Goal: Obtain resource: Obtain resource

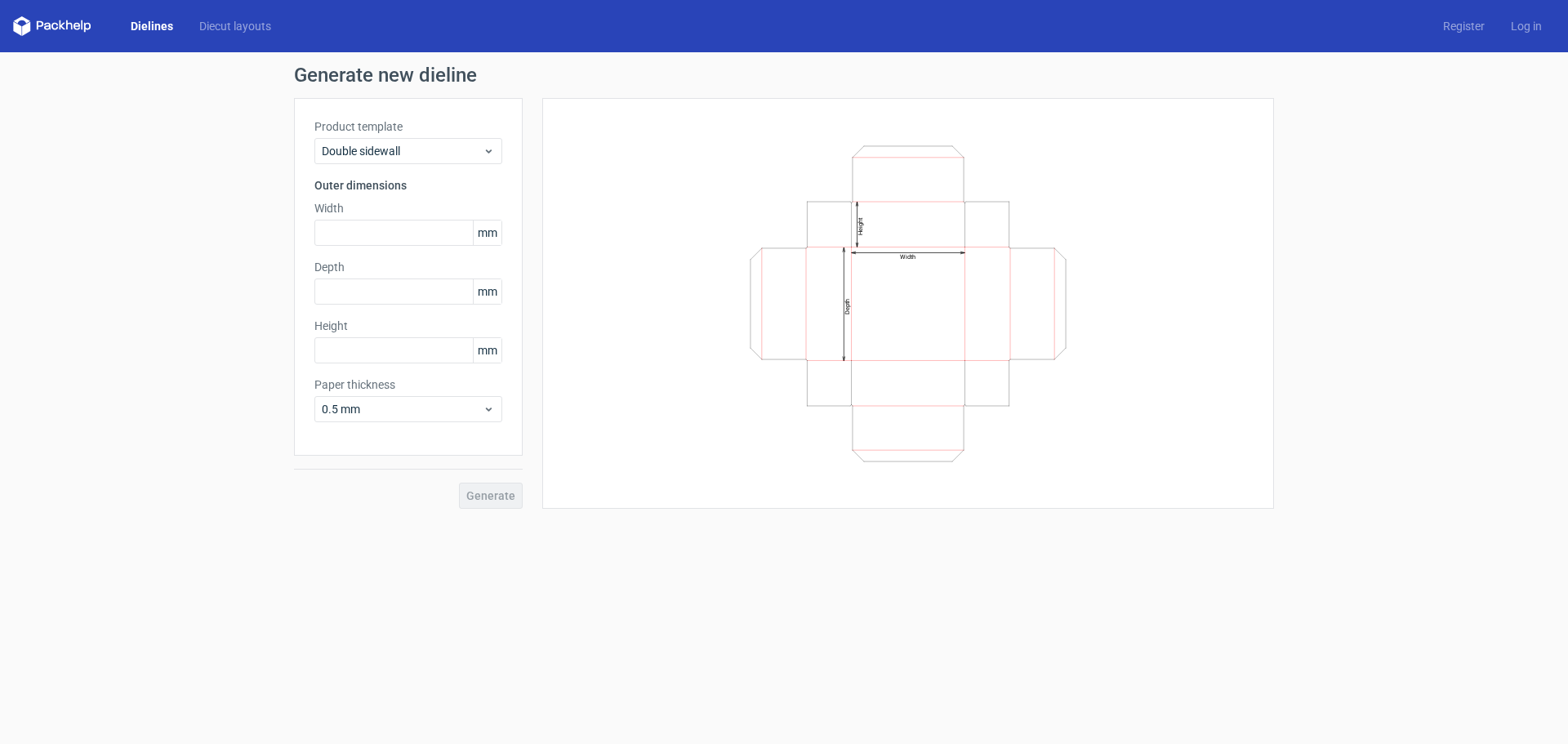
click at [227, 17] on div "Dielines Diecut layouts" at bounding box center [148, 25] width 272 height 20
click at [228, 25] on link "Diecut layouts" at bounding box center [235, 25] width 98 height 16
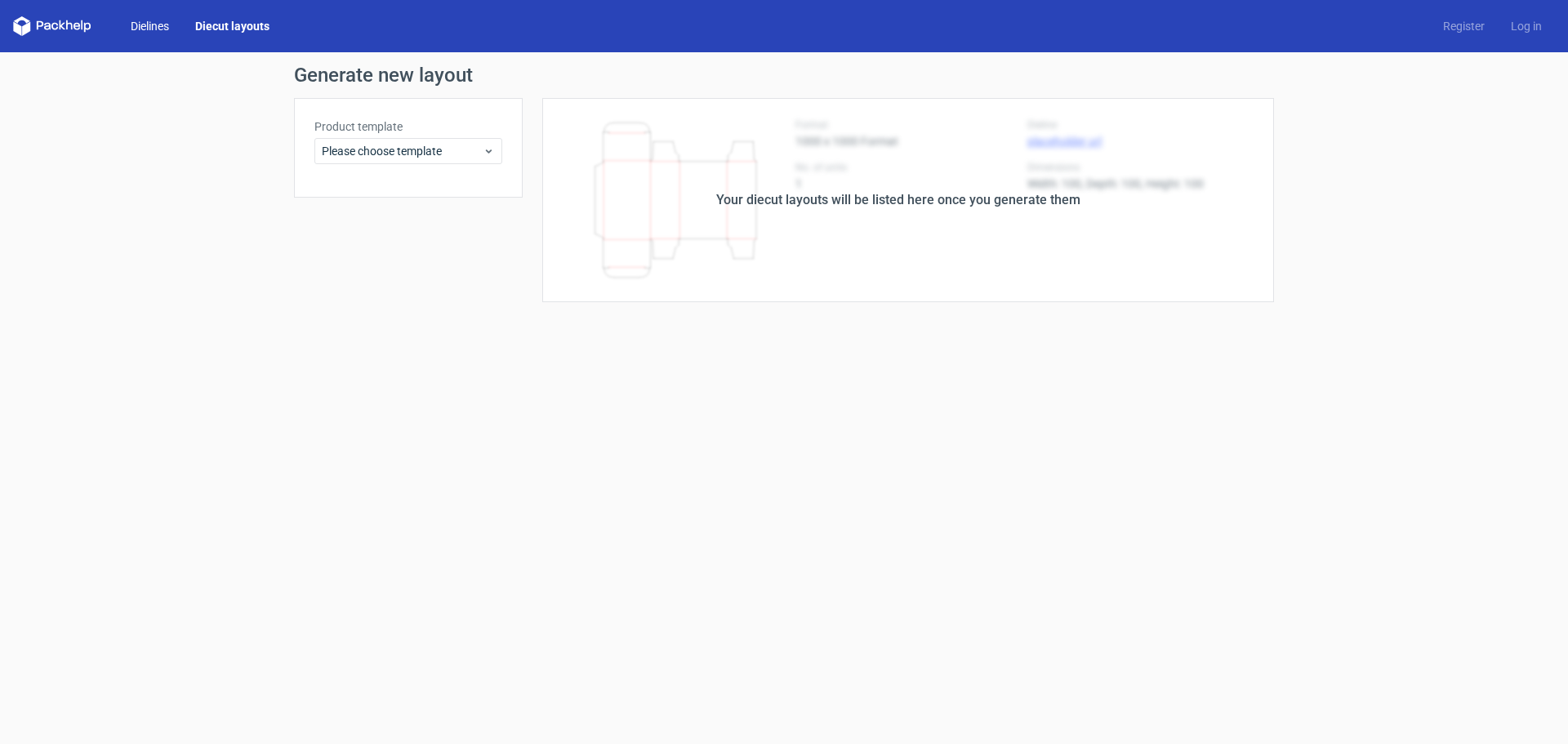
click at [147, 25] on link "Dielines" at bounding box center [149, 25] width 65 height 16
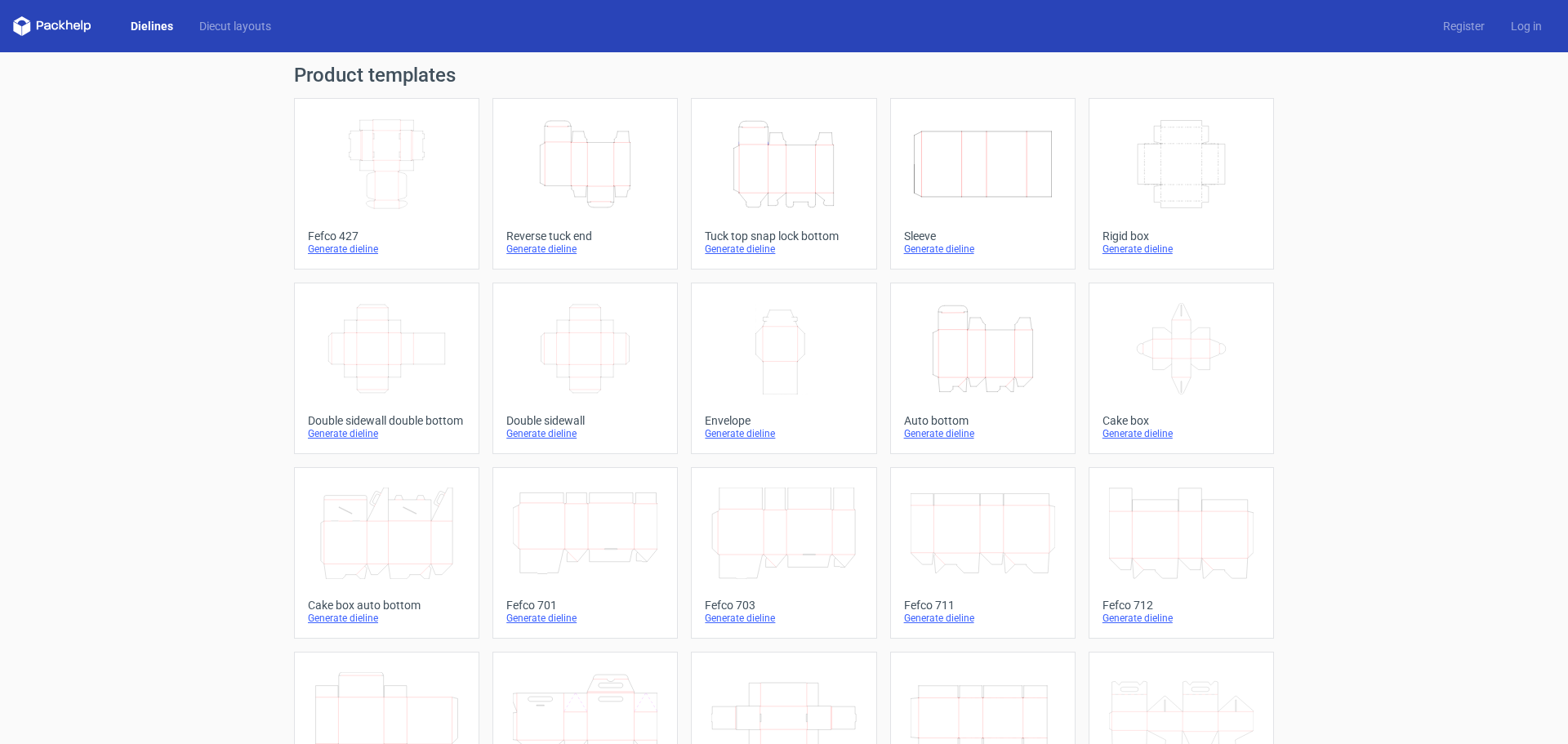
click at [345, 203] on icon "Width Depth Height" at bounding box center [387, 163] width 145 height 91
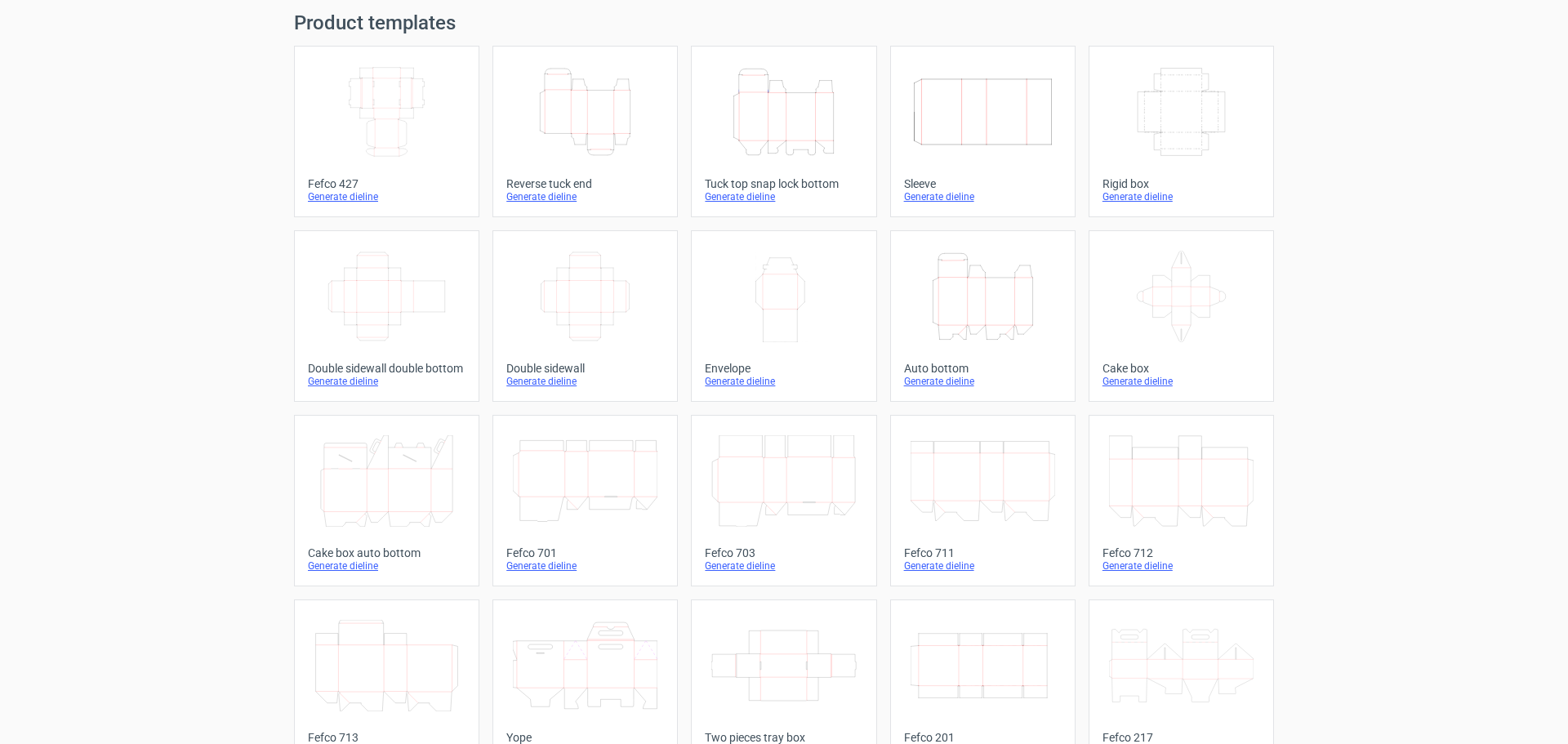
scroll to position [82, 0]
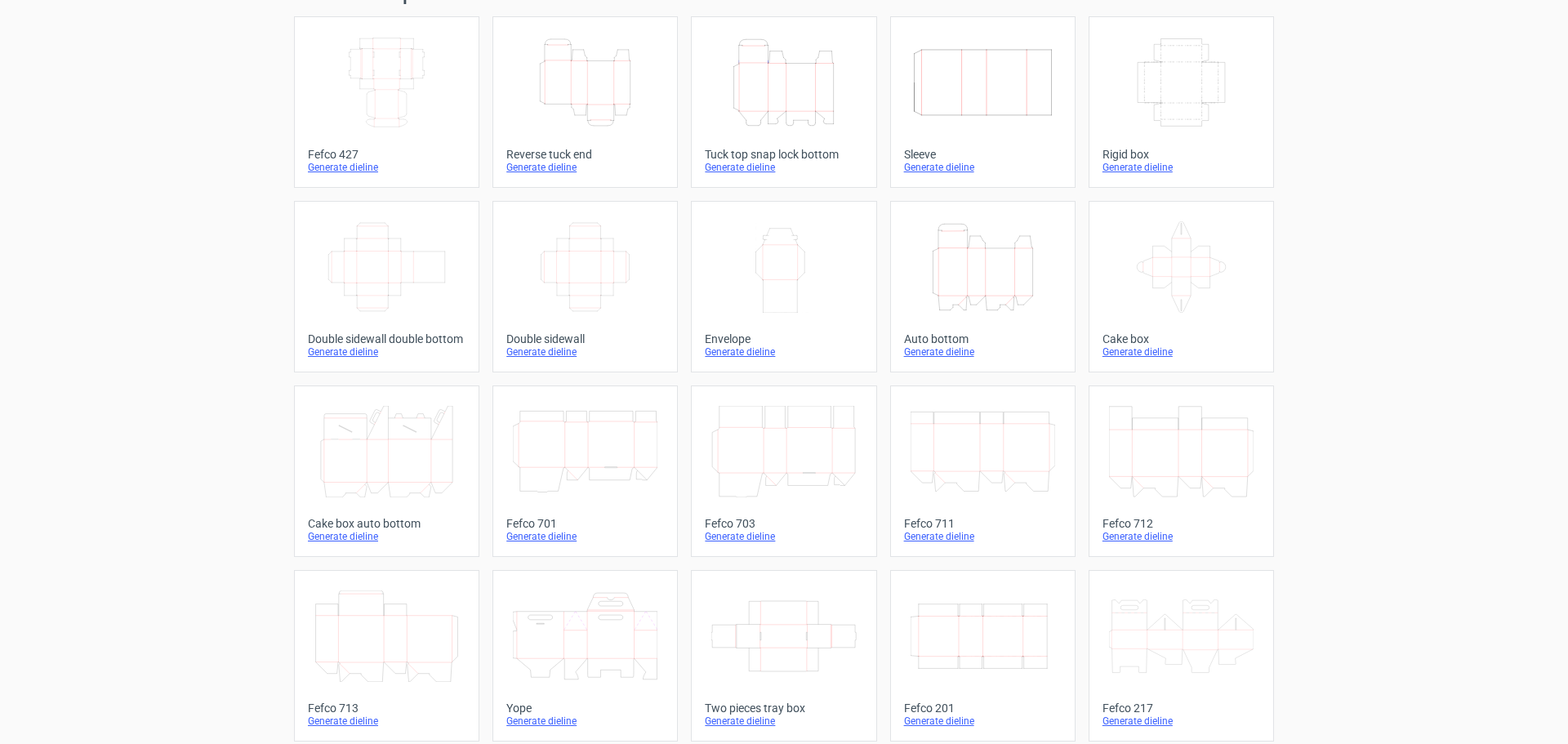
click at [359, 166] on div "Generate dieline" at bounding box center [387, 167] width 158 height 13
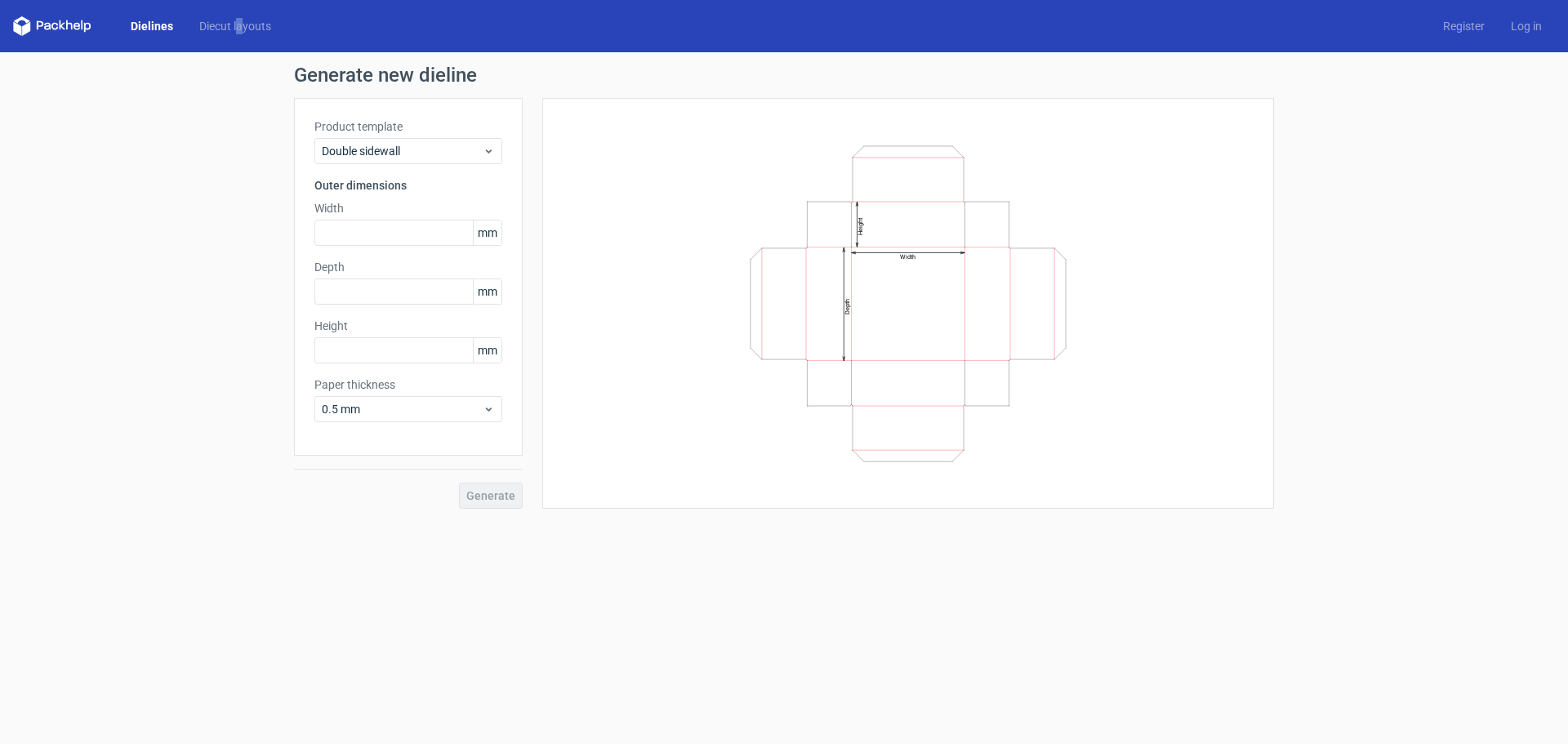
click at [240, 16] on div "Dielines Diecut layouts" at bounding box center [148, 25] width 272 height 20
click at [220, 16] on div "Dielines Diecut layouts Register Log in" at bounding box center [784, 26] width 1568 height 53
click at [220, 21] on link "Diecut layouts" at bounding box center [235, 25] width 98 height 16
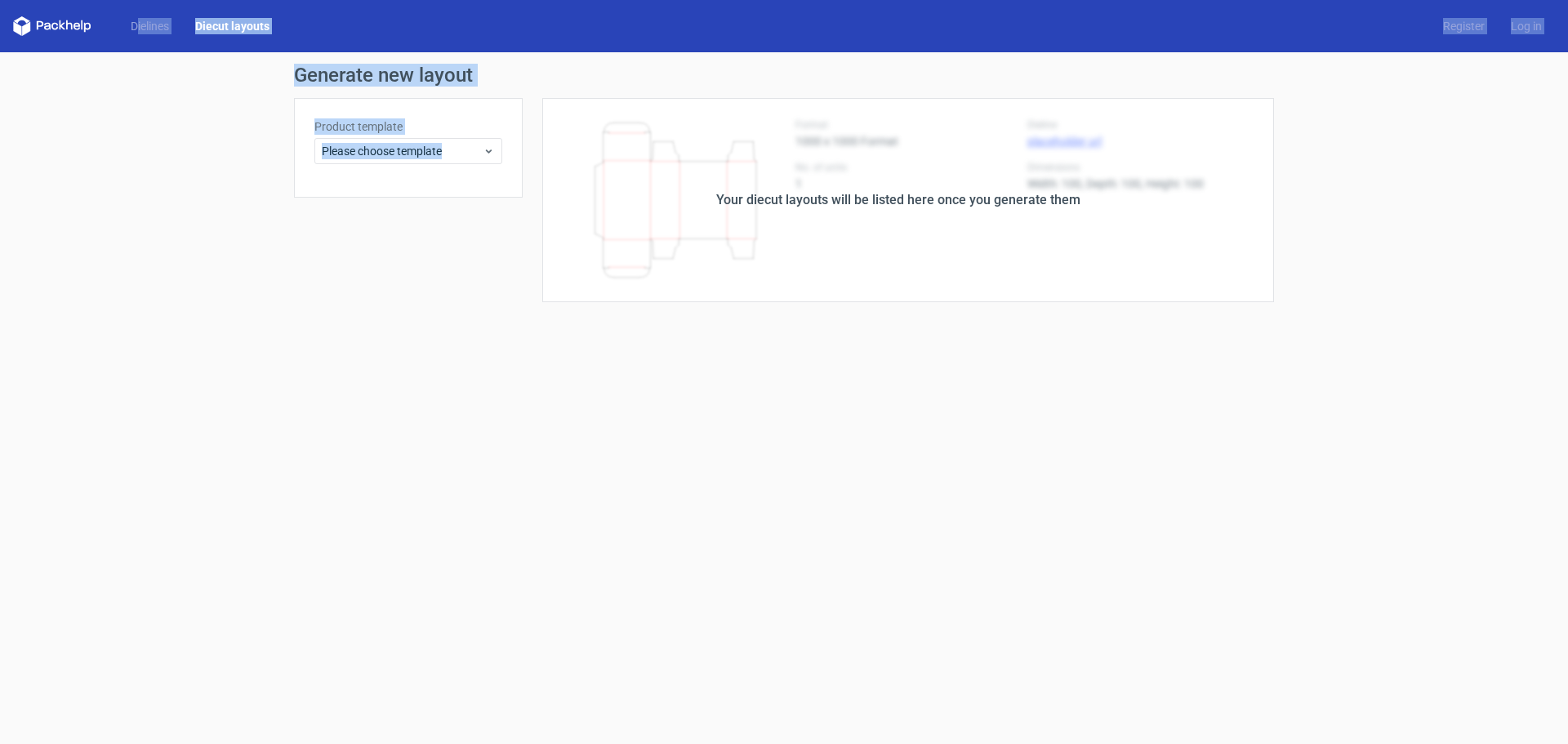
drag, startPoint x: 137, startPoint y: 16, endPoint x: 405, endPoint y: 167, distance: 307.6
click at [405, 167] on div "Dielines Diecut layouts Register Log in Generate new layout Product template Pl…" at bounding box center [784, 372] width 1568 height 744
click at [408, 159] on span "Please choose template" at bounding box center [401, 150] width 161 height 16
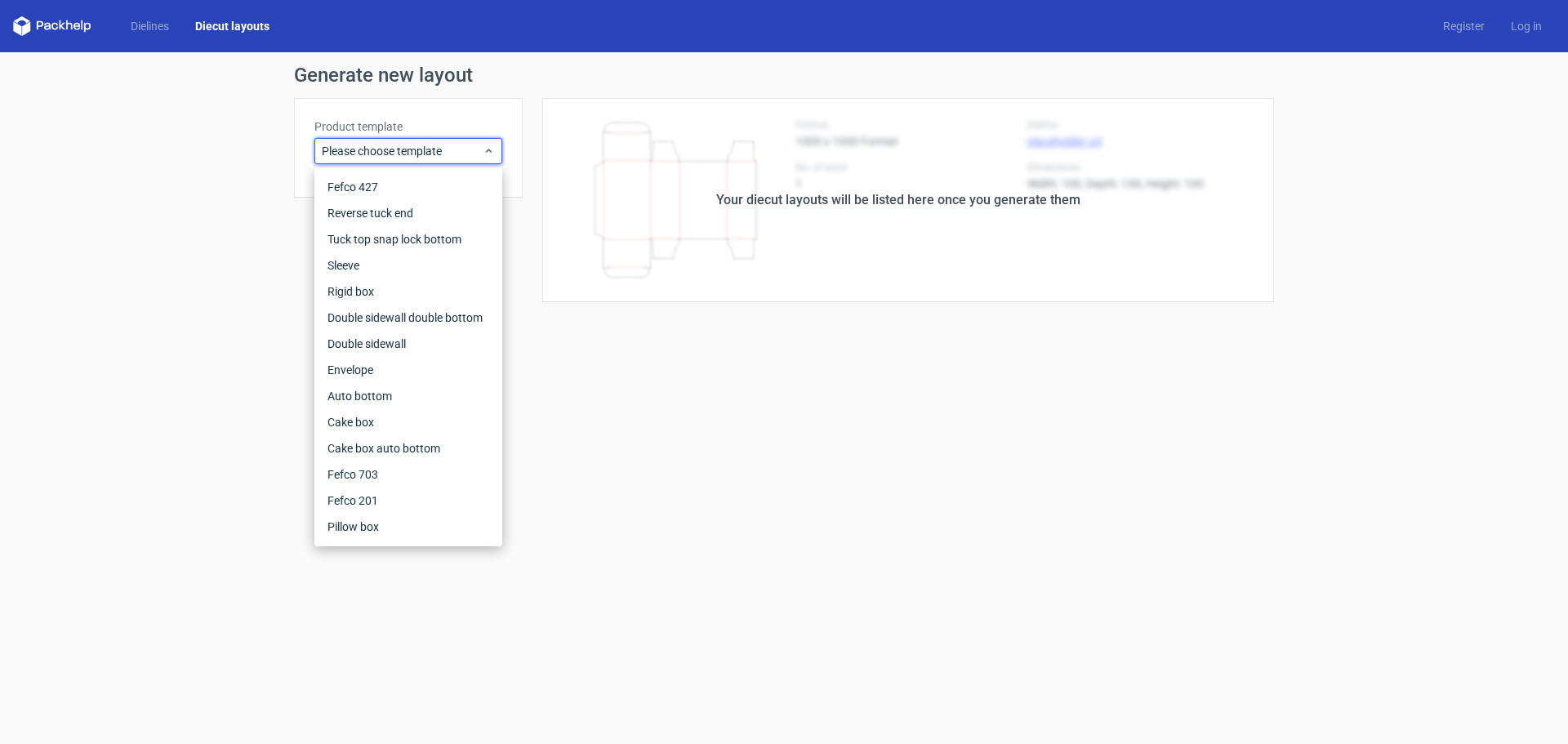
drag, startPoint x: 226, startPoint y: 333, endPoint x: 199, endPoint y: 300, distance: 42.6
click at [216, 328] on form "Generate new layout Product template Please choose template Your diecut layouts…" at bounding box center [784, 398] width 1568 height 691
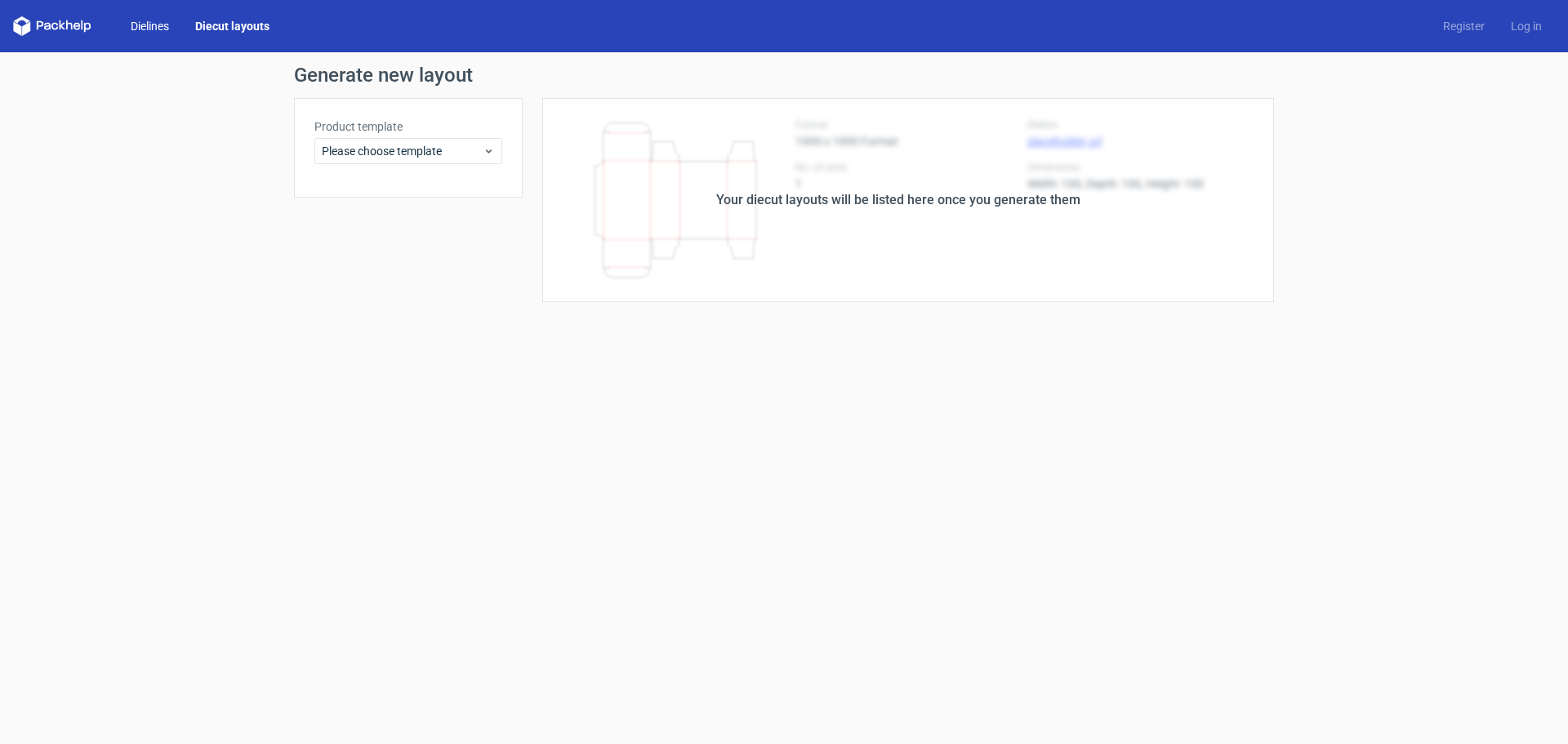
click at [146, 25] on link "Dielines" at bounding box center [149, 25] width 65 height 16
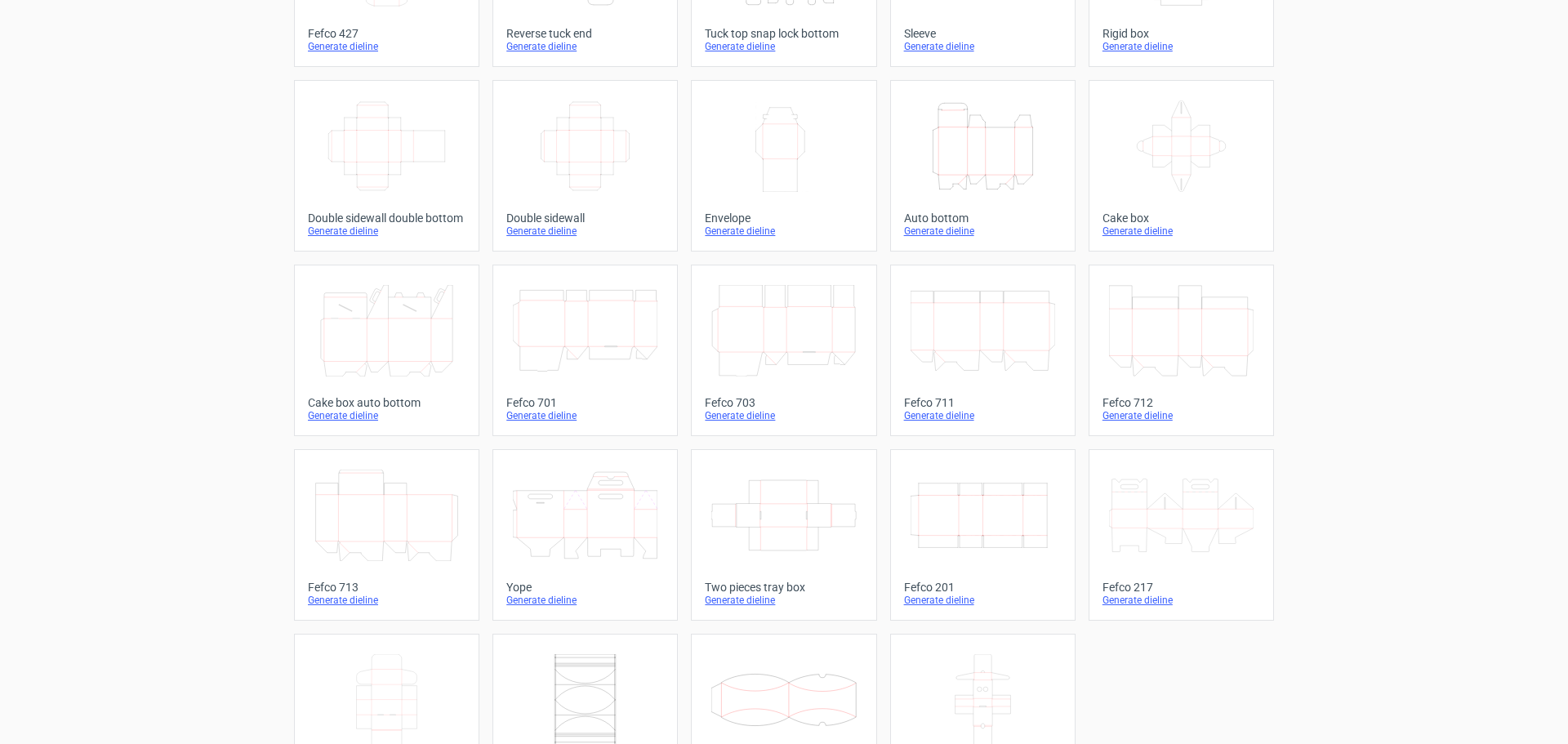
scroll to position [114, 0]
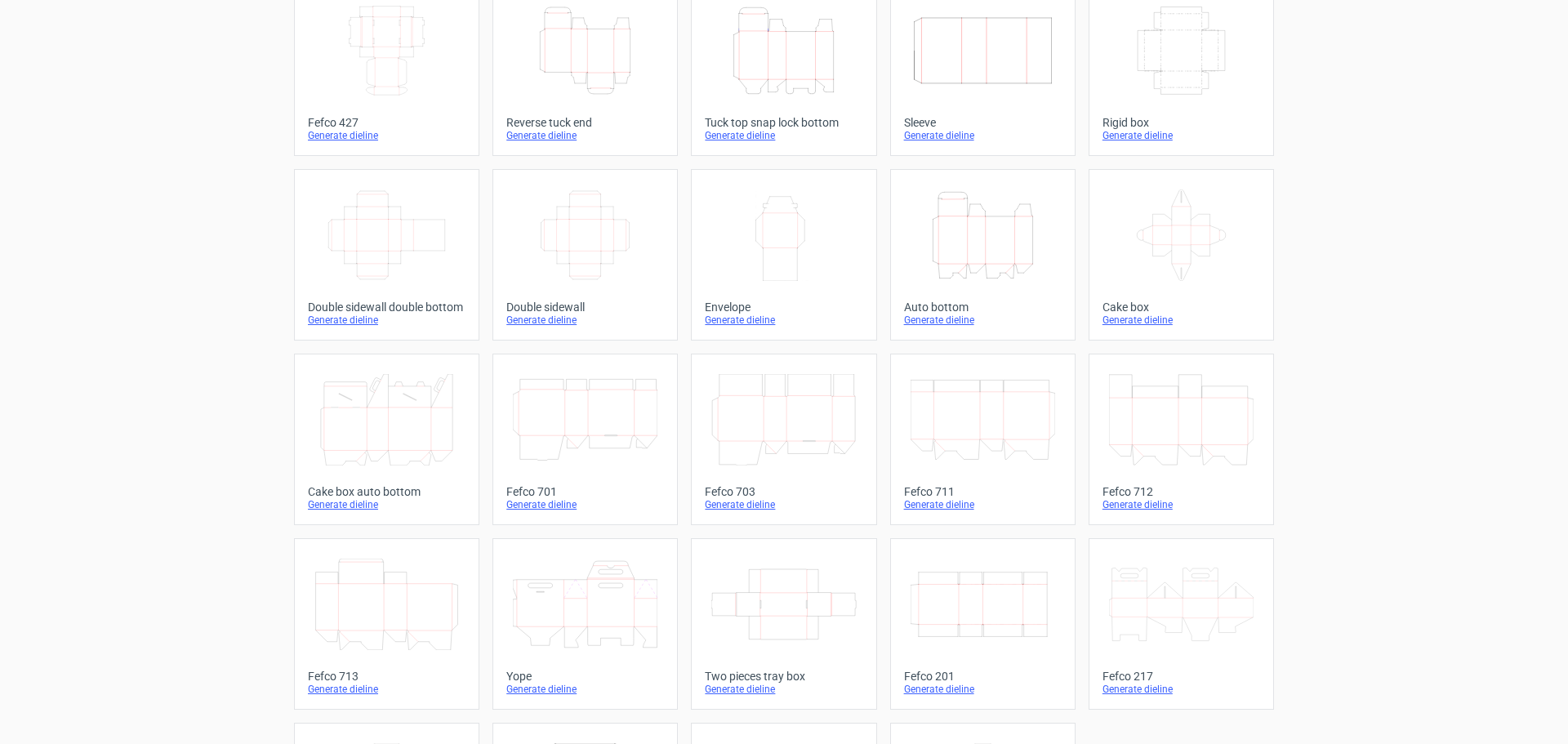
click at [532, 140] on div "Generate dieline" at bounding box center [585, 135] width 158 height 13
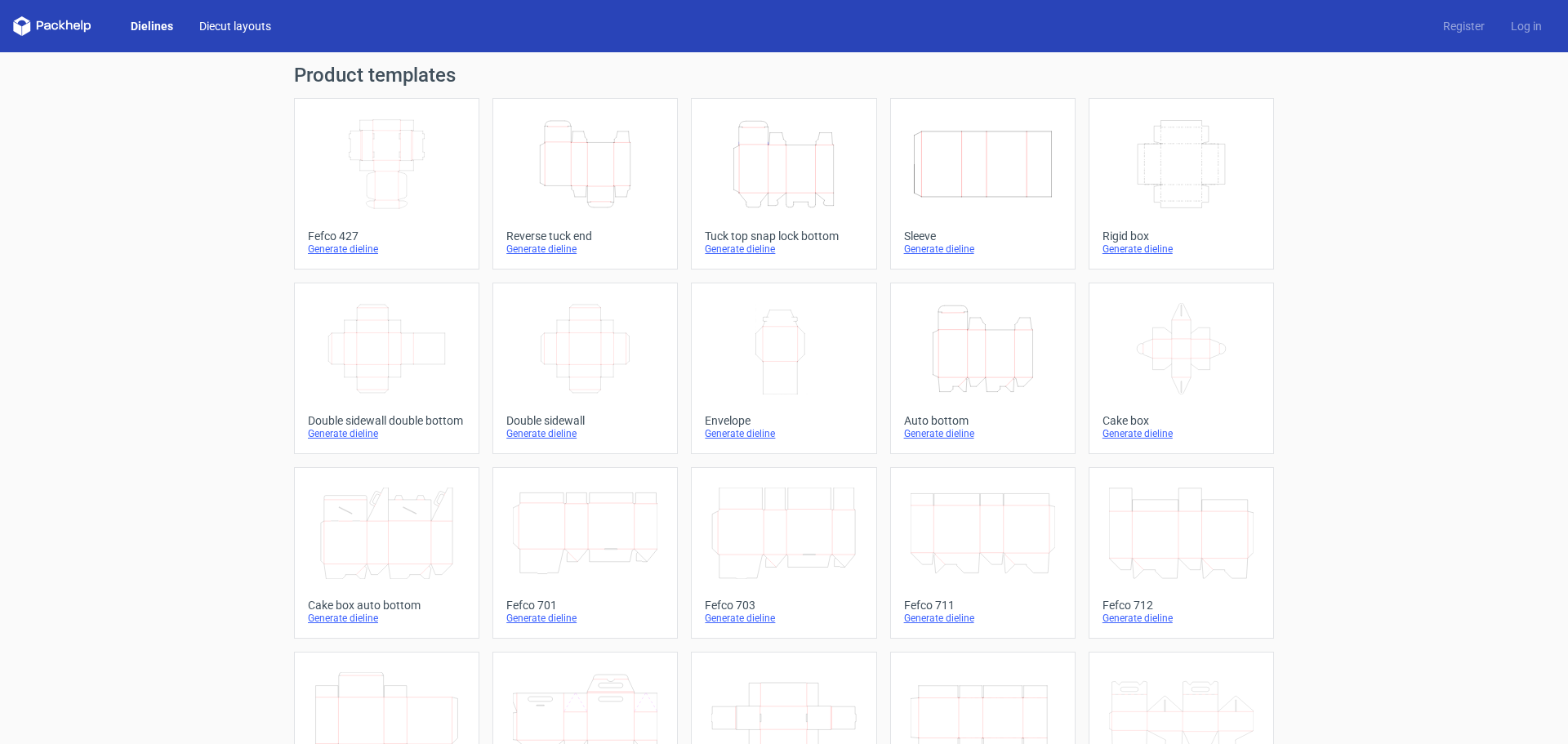
click at [227, 27] on link "Diecut layouts" at bounding box center [235, 25] width 98 height 16
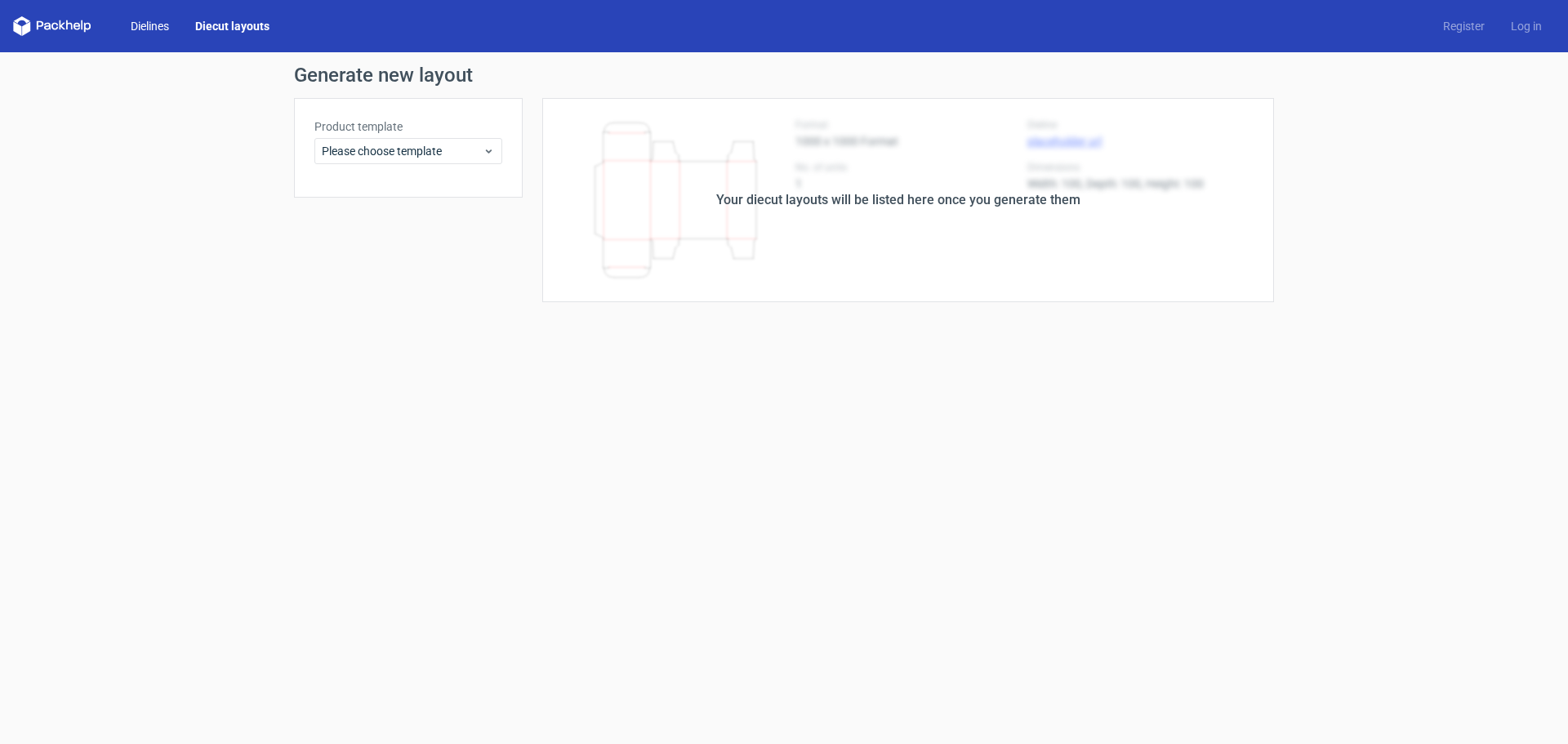
click at [146, 27] on link "Dielines" at bounding box center [149, 25] width 65 height 16
